Goal: Find specific page/section: Find specific page/section

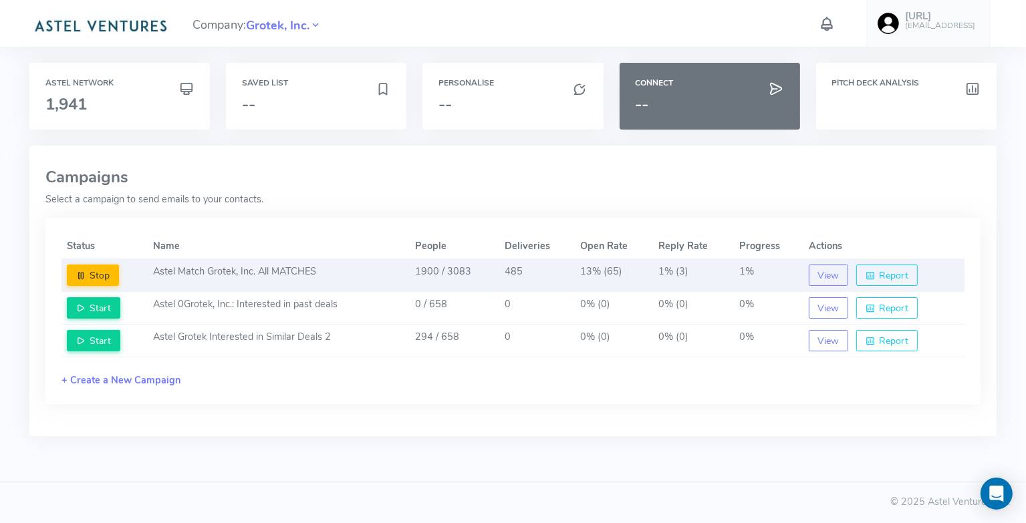
click at [682, 272] on td "1% (3)" at bounding box center [693, 275] width 81 height 33
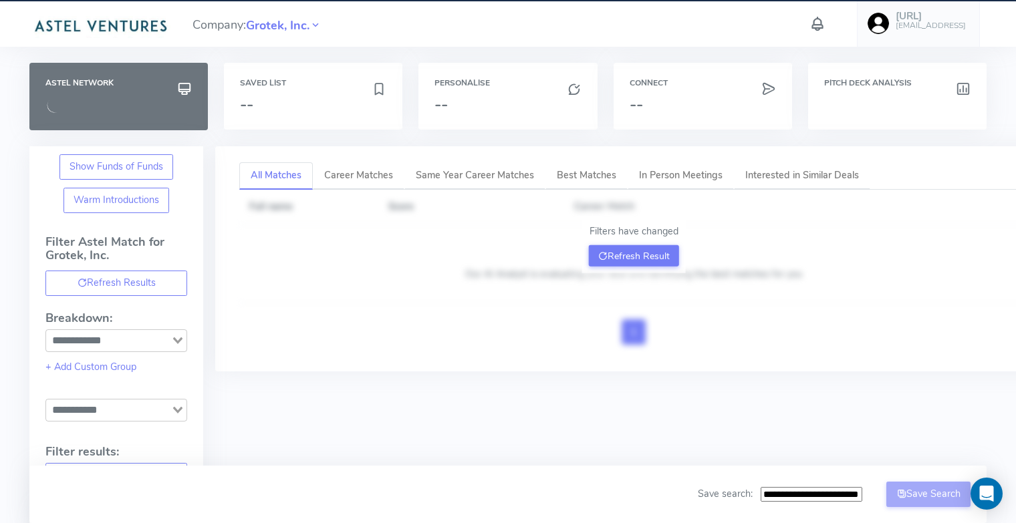
type input "**********"
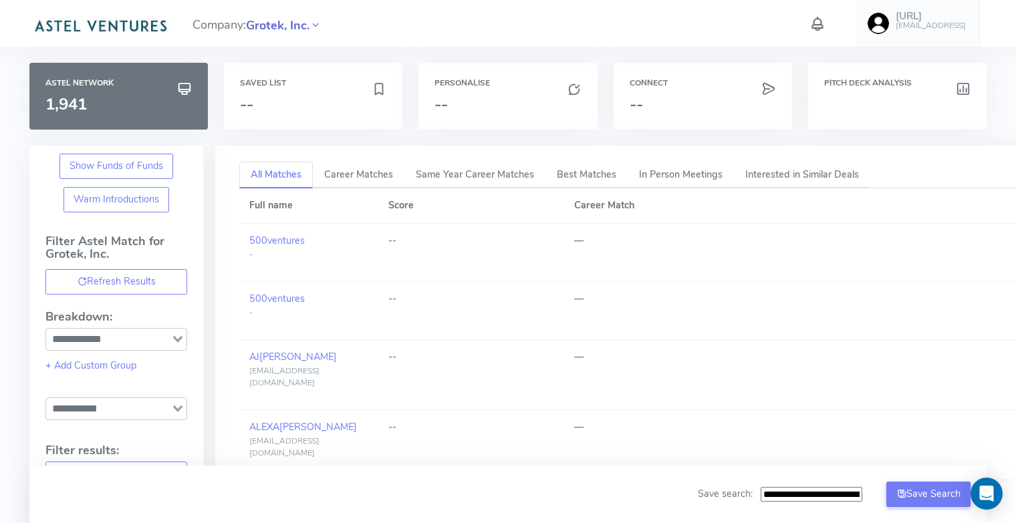
click at [265, 27] on span "Grotek, Inc." at bounding box center [278, 26] width 64 height 18
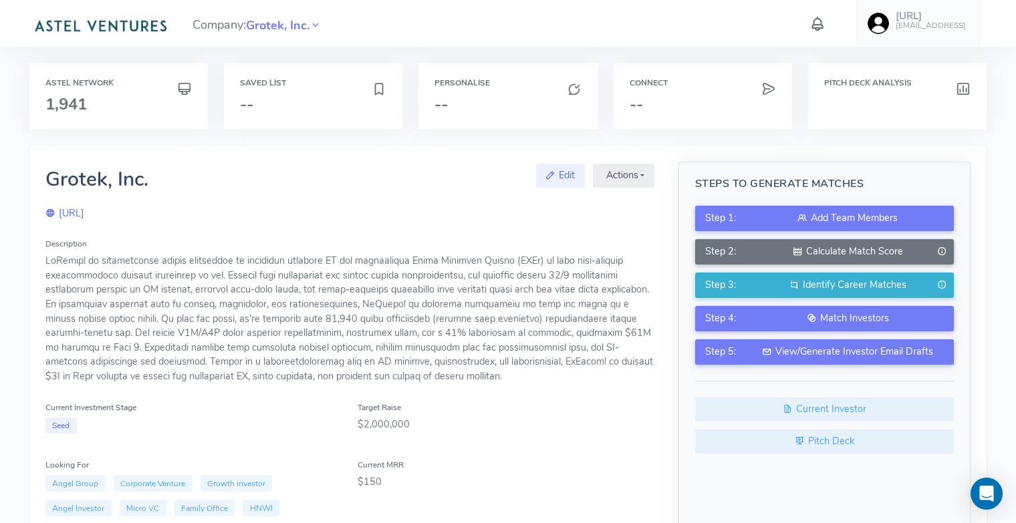
drag, startPoint x: 858, startPoint y: 376, endPoint x: 859, endPoint y: 364, distance: 11.4
click at [858, 367] on div "Step 1: Add Team Members Step 2: Calculate Match Score Step 3: Identify Career …" at bounding box center [824, 330] width 259 height 248
click at [626, 73] on div "Connect --" at bounding box center [703, 96] width 178 height 67
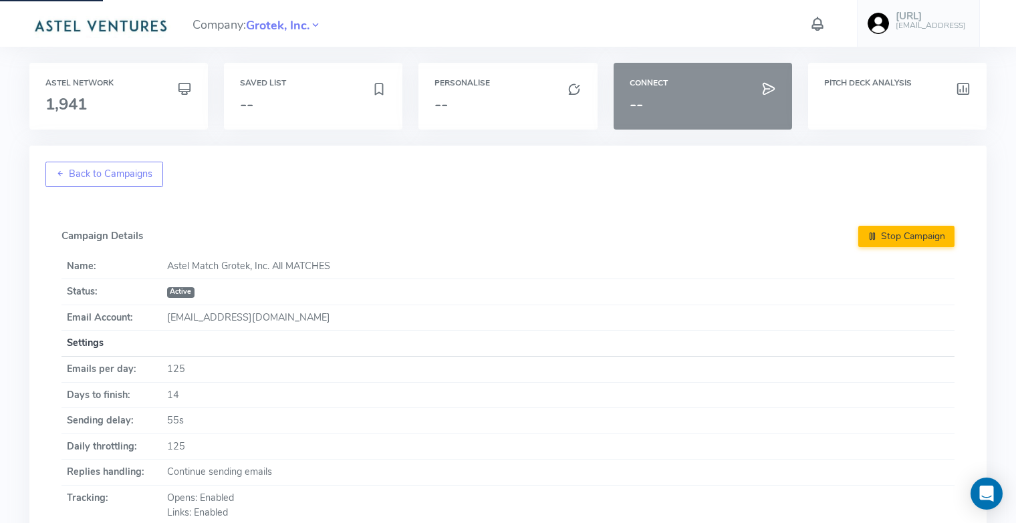
click at [640, 76] on div "Connect --" at bounding box center [703, 96] width 178 height 67
